Goal: Information Seeking & Learning: Find specific page/section

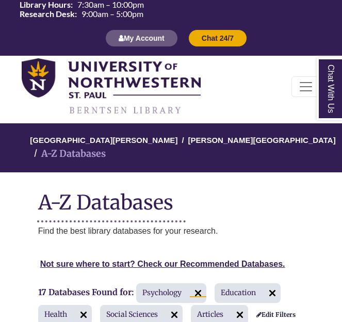
click at [197, 285] on img at bounding box center [198, 293] width 17 height 17
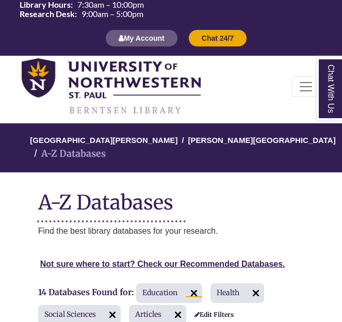
click at [197, 285] on img at bounding box center [194, 293] width 17 height 17
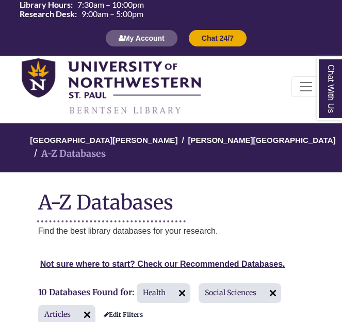
click at [197, 283] on h2 "10 Databases Found for: Health Social Sciences Articles Edit Filters" at bounding box center [167, 304] width 258 height 43
click at [179, 285] on img at bounding box center [182, 293] width 17 height 17
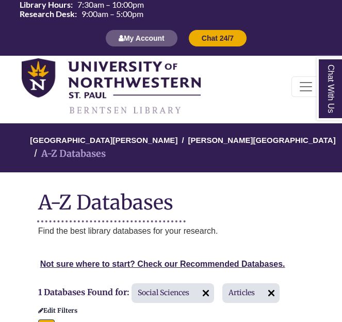
click at [179, 283] on span "Social Sciences" at bounding box center [173, 293] width 83 height 20
click at [214, 285] on img at bounding box center [206, 293] width 17 height 17
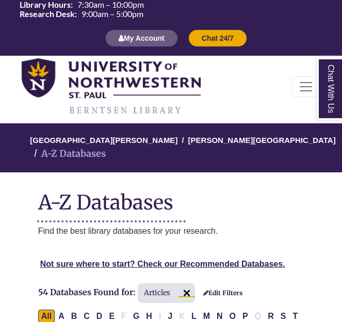
click at [187, 285] on img at bounding box center [187, 293] width 17 height 17
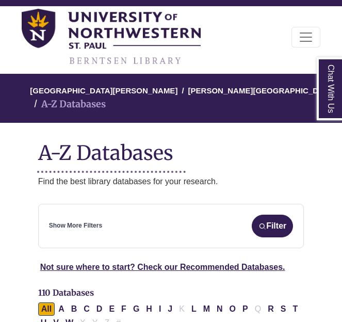
scroll to position [73, 0]
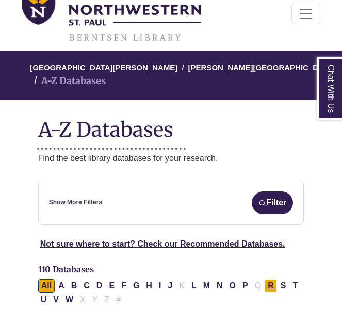
click at [274, 279] on button "R" at bounding box center [271, 285] width 12 height 13
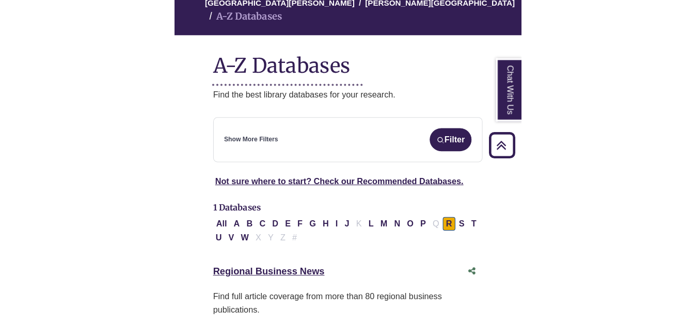
scroll to position [137, 0]
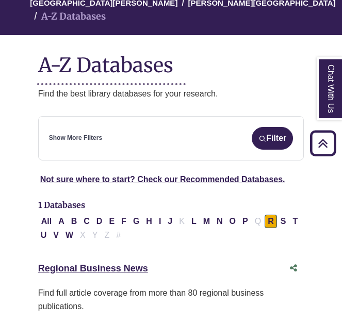
click at [131, 127] on div "Show More Filters Filter" at bounding box center [171, 138] width 245 height 23
click at [252, 127] on button "Filter" at bounding box center [272, 138] width 41 height 23
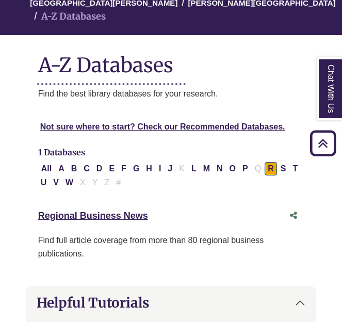
select select "Database Subject Filter"
select select "Database Types Filter"
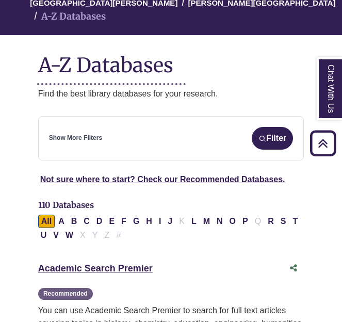
click at [139, 127] on div "Show More Filters Filter" at bounding box center [171, 138] width 245 height 23
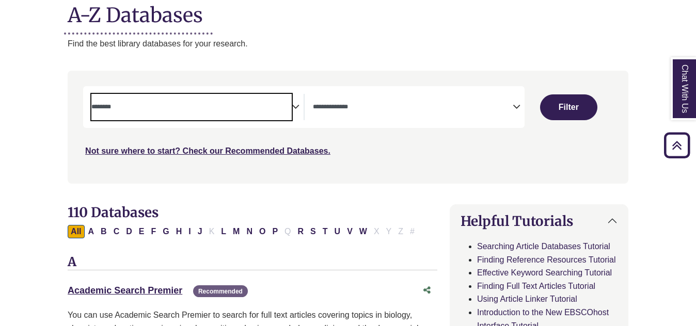
click at [291, 102] on span "Search filters" at bounding box center [191, 105] width 200 height 9
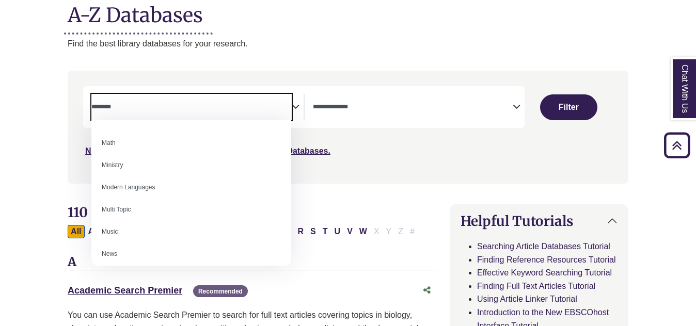
scroll to position [622, 0]
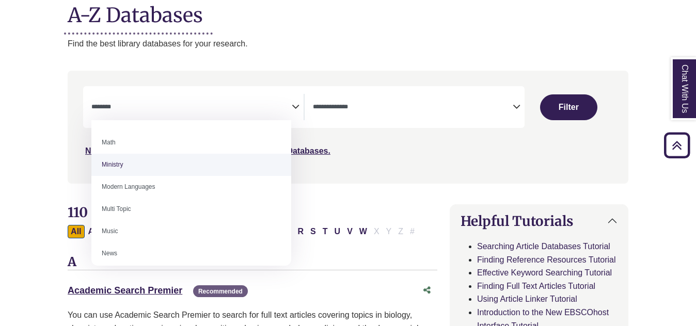
select select "*****"
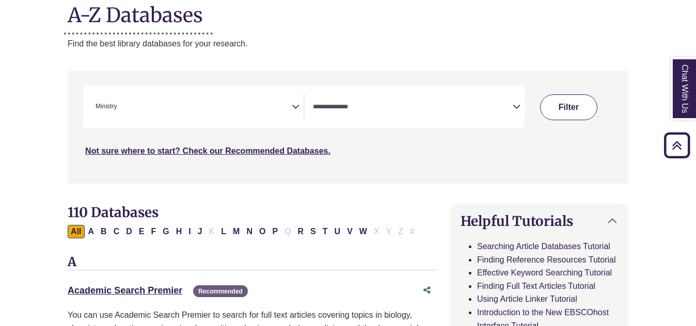
click at [342, 106] on button "Filter" at bounding box center [568, 107] width 57 height 26
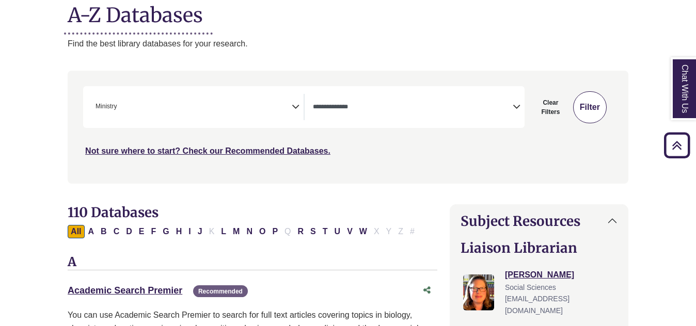
select select "Database Types Filter"
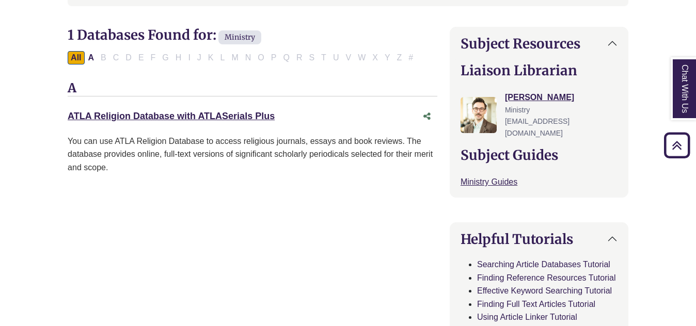
scroll to position [316, 0]
click at [215, 113] on link "ATLA Religion Database with ATLASerials Plus This link opens in a new window" at bounding box center [171, 116] width 207 height 10
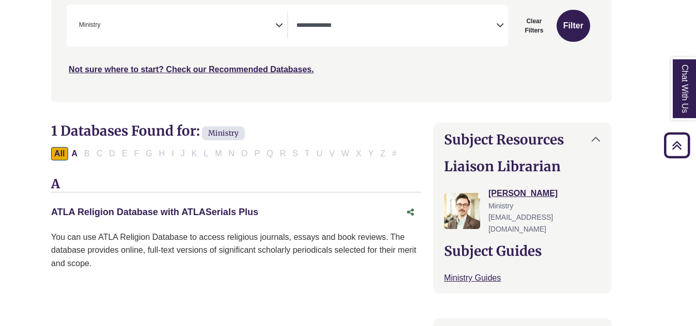
scroll to position [219, 17]
click at [342, 26] on button "Clear Filters" at bounding box center [534, 25] width 40 height 32
select select "Database Subject Filter"
select select "Database Types Filter"
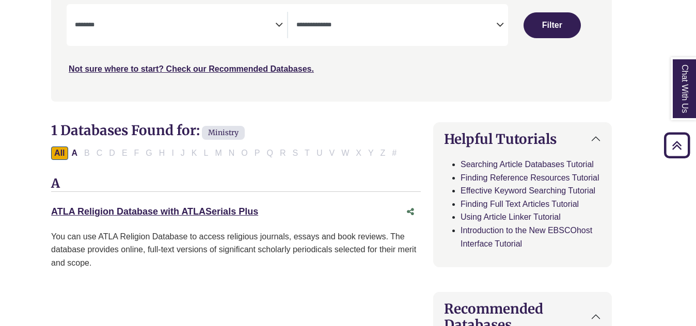
select select "Database Subject Filter"
select select "Database Types Filter"
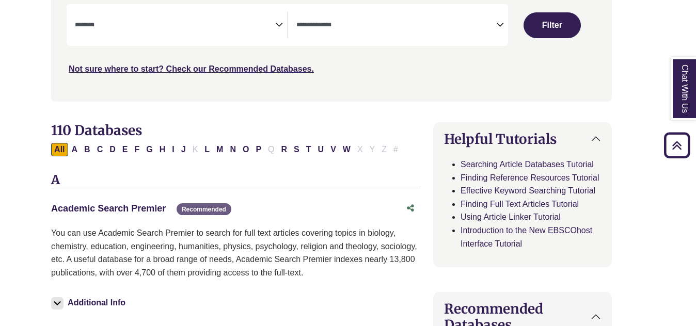
click at [109, 213] on link "Academic Search Premier This link opens in a new window" at bounding box center [108, 208] width 115 height 10
